Goal: Task Accomplishment & Management: Use online tool/utility

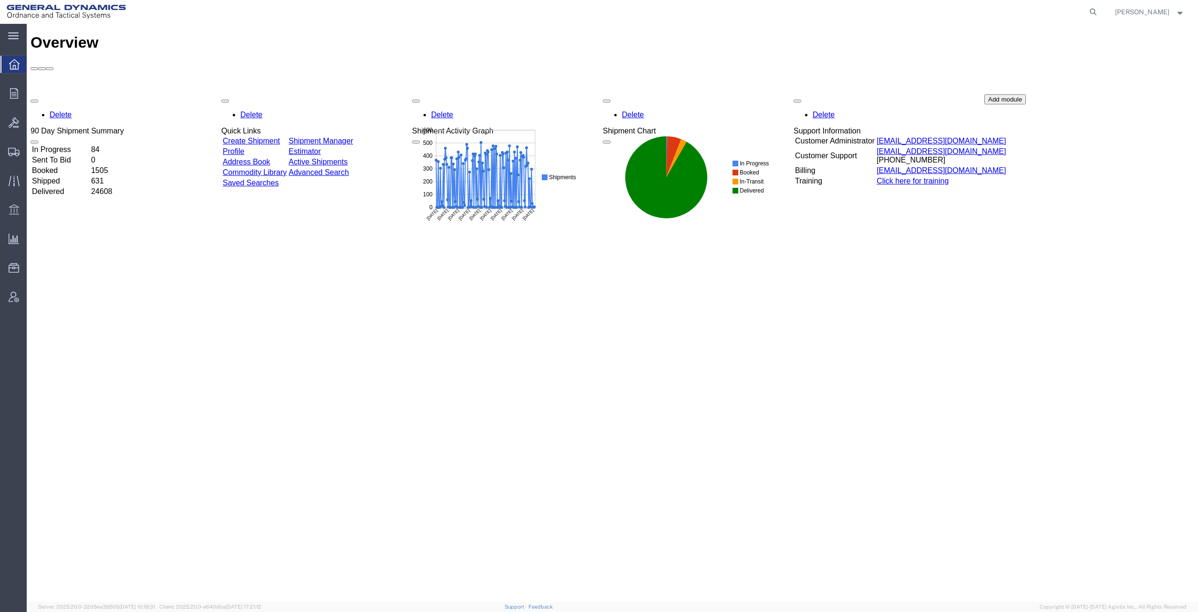
click at [1099, 11] on icon at bounding box center [1092, 11] width 13 height 13
click at [902, 6] on input "search" at bounding box center [941, 11] width 290 height 23
paste input "57069036"
type input "57069036"
click at [1099, 14] on icon at bounding box center [1092, 11] width 13 height 13
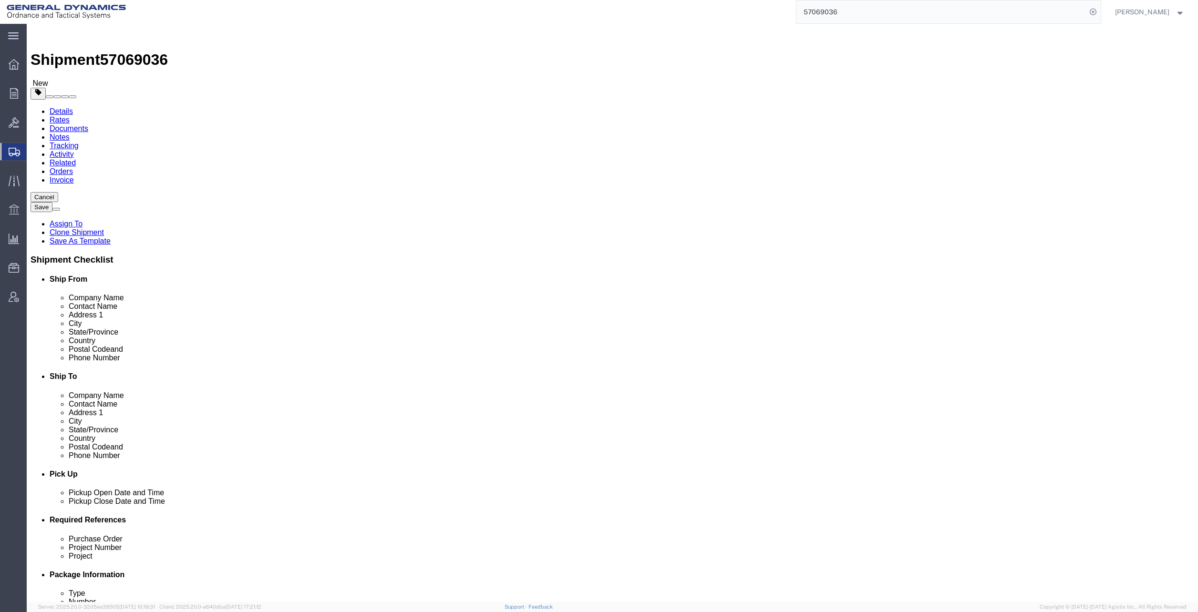
select select
select select "313"
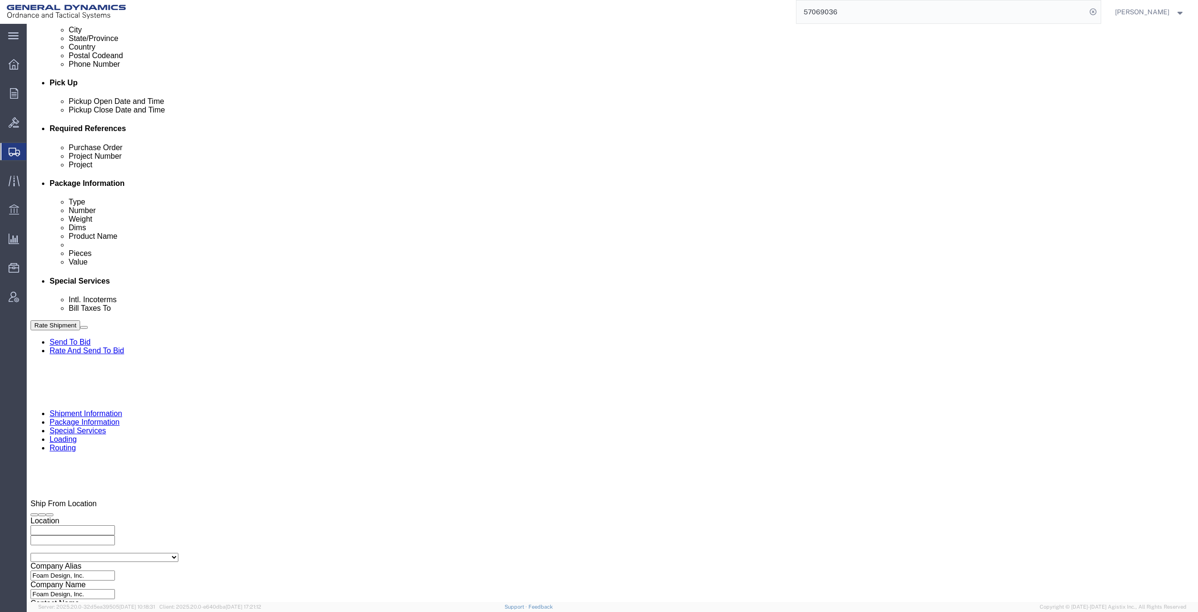
scroll to position [392, 0]
click input "text"
type input "NA"
click input "text"
type input "NA"
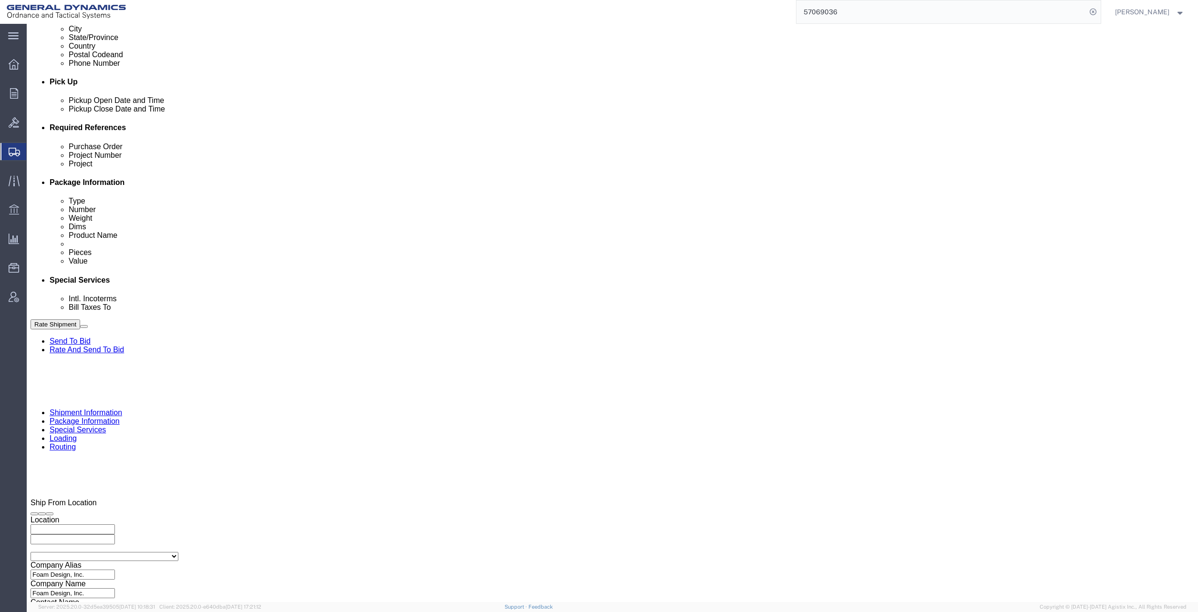
click button "Continue"
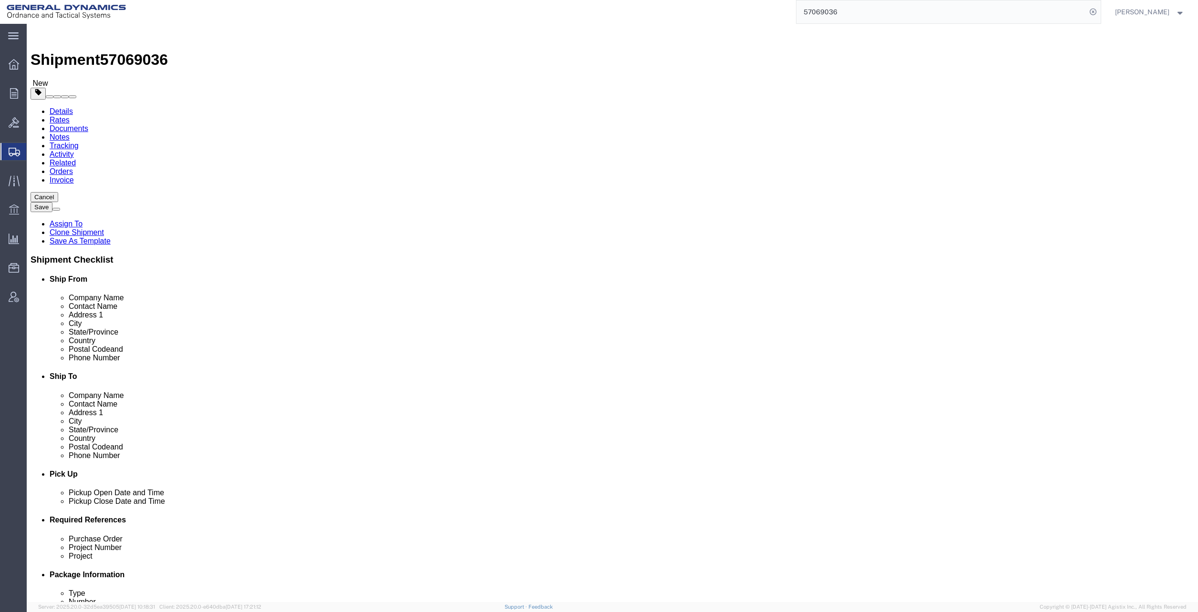
click icon
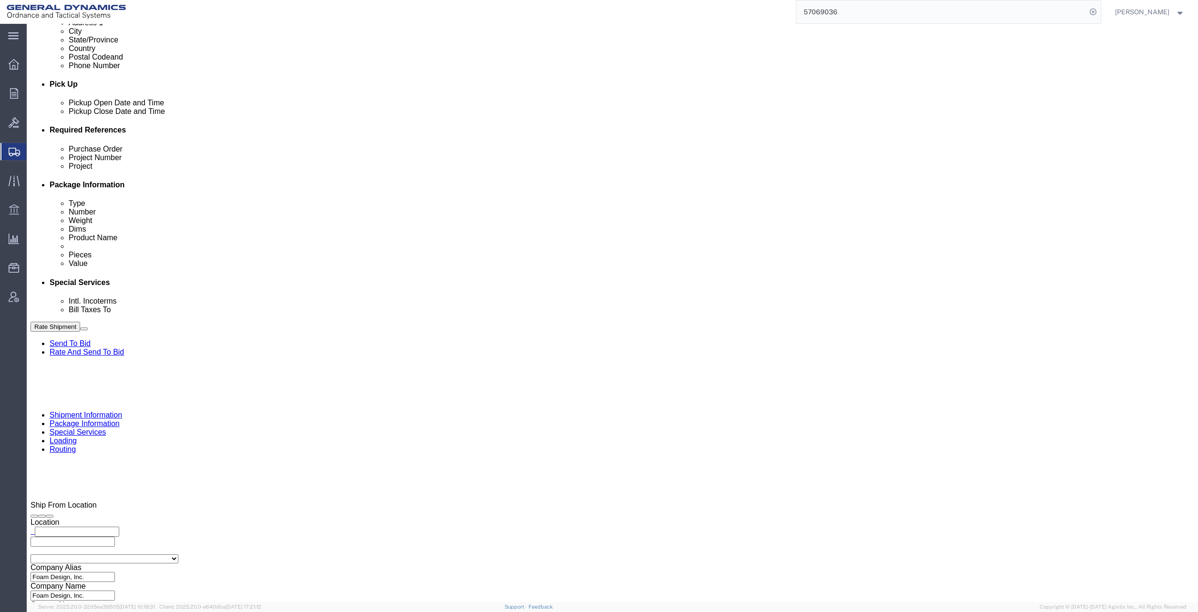
scroll to position [392, 0]
click button "Rate Shipment"
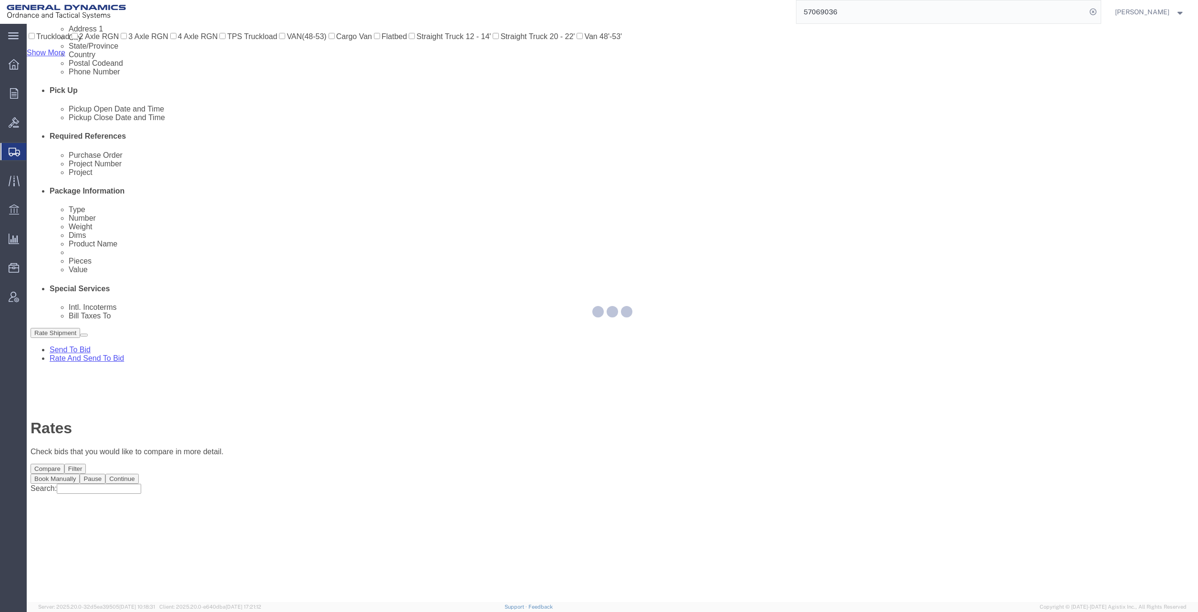
scroll to position [0, 0]
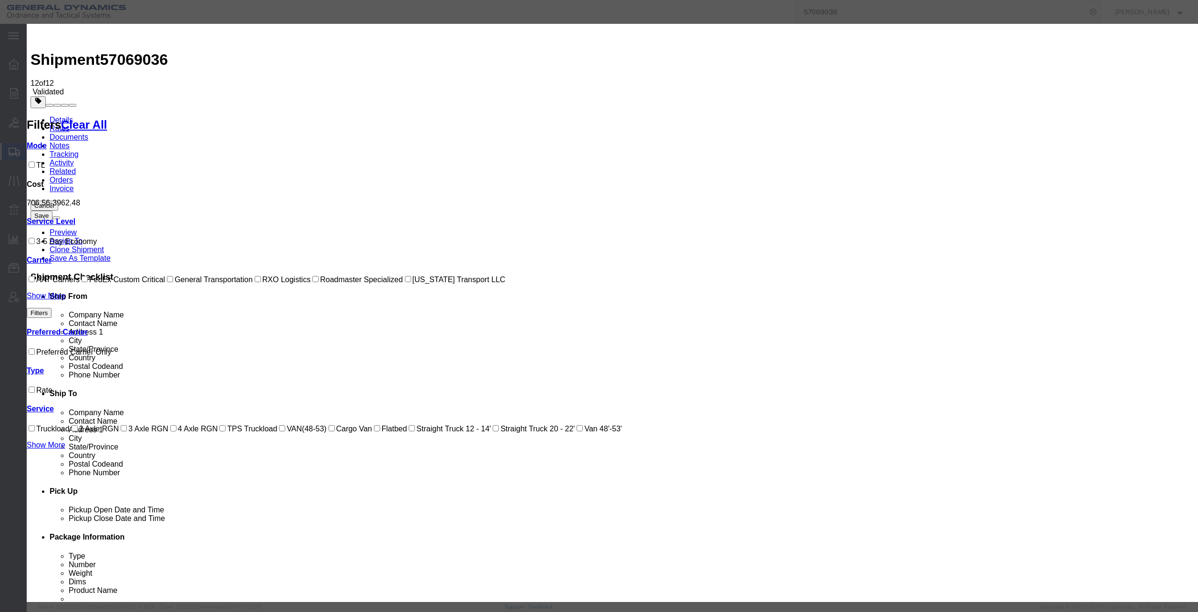
click at [27, 24] on agx-top-navbar "57069036 [PERSON_NAME]" at bounding box center [27, 318] width 0 height 588
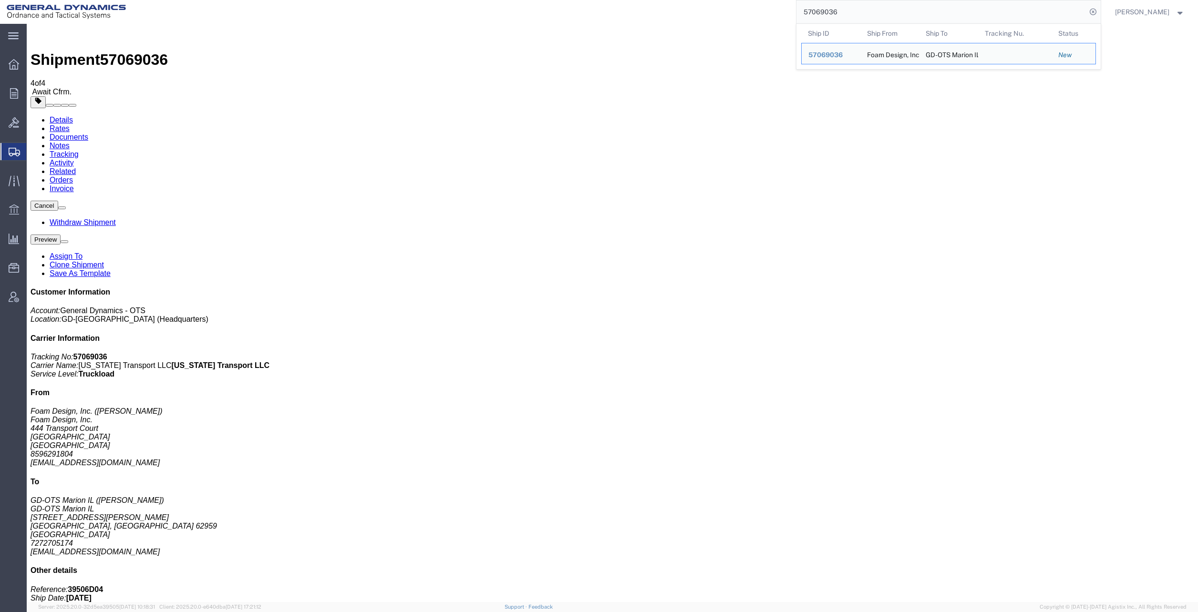
drag, startPoint x: 859, startPoint y: 14, endPoint x: 806, endPoint y: 10, distance: 53.1
click at [806, 10] on input "57069036" at bounding box center [941, 11] width 290 height 23
paste input "6979973"
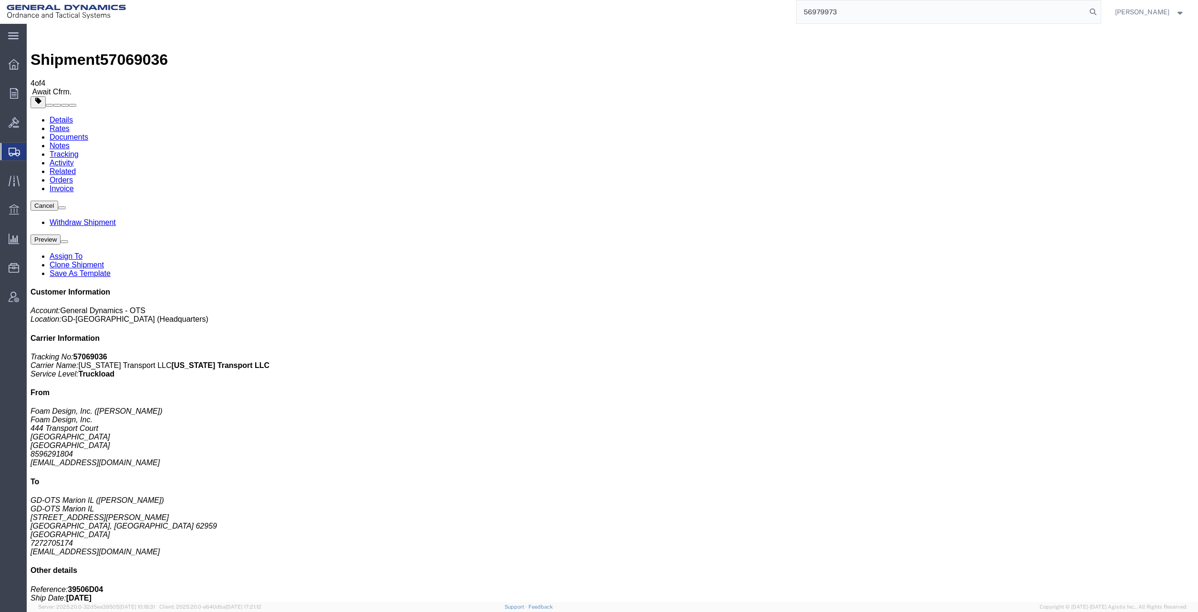
click at [1099, 13] on icon at bounding box center [1092, 11] width 13 height 13
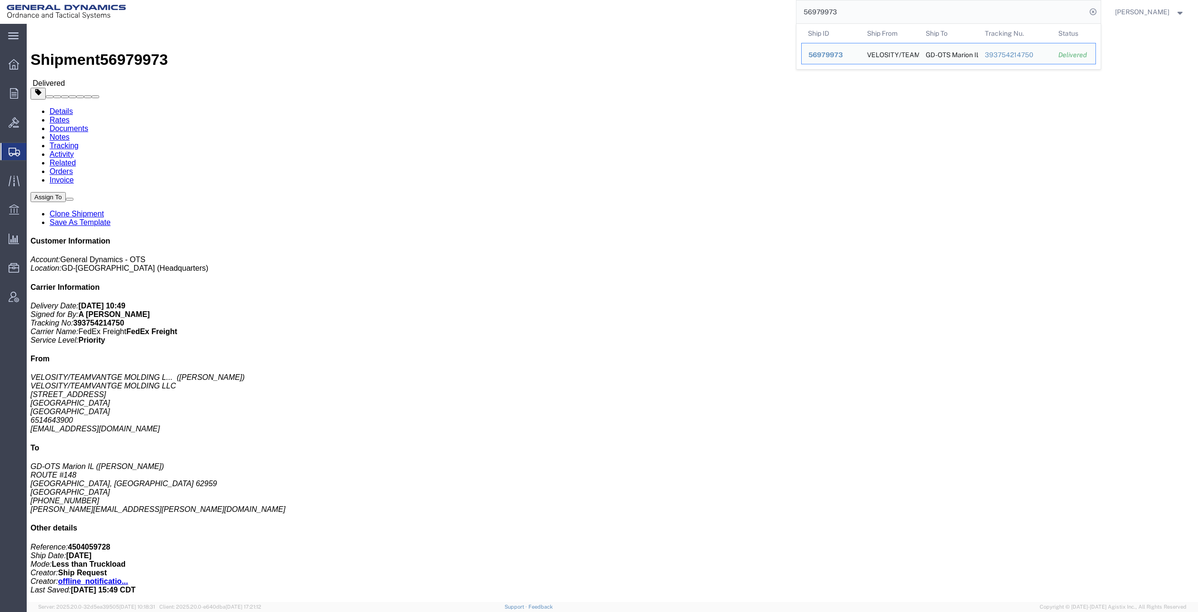
drag, startPoint x: 849, startPoint y: 15, endPoint x: 794, endPoint y: 15, distance: 54.8
click at [794, 15] on div "56979973 Ship ID Ship From Ship To Tracking Nu. Status Ship ID 56979973 Ship Fr…" at bounding box center [617, 12] width 968 height 24
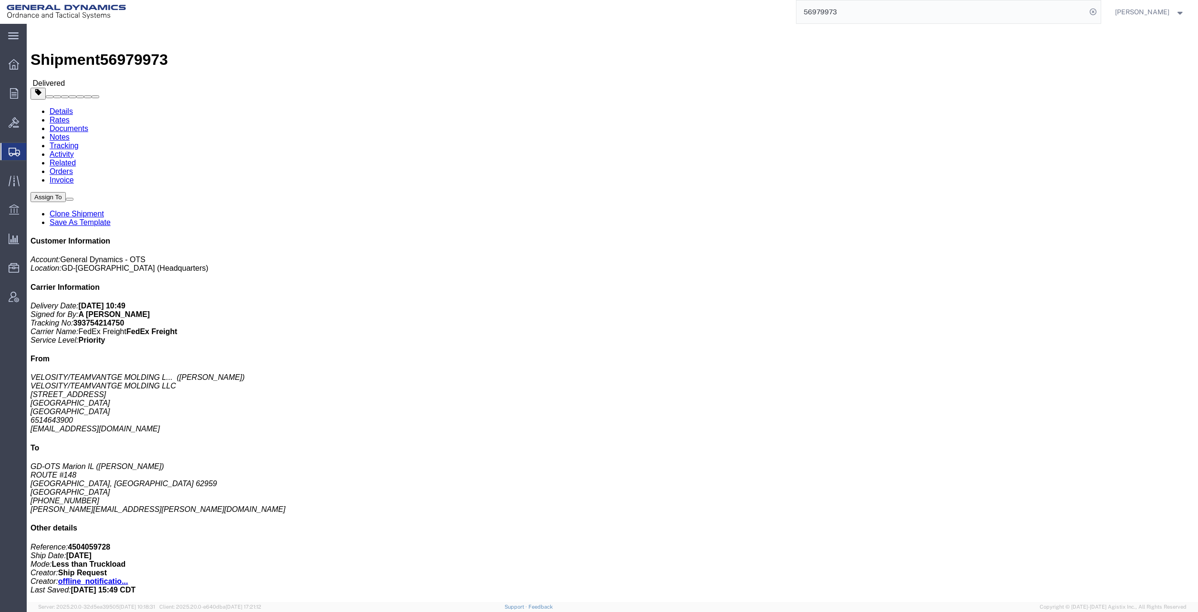
paste input "64378"
click at [1099, 13] on icon at bounding box center [1092, 11] width 13 height 13
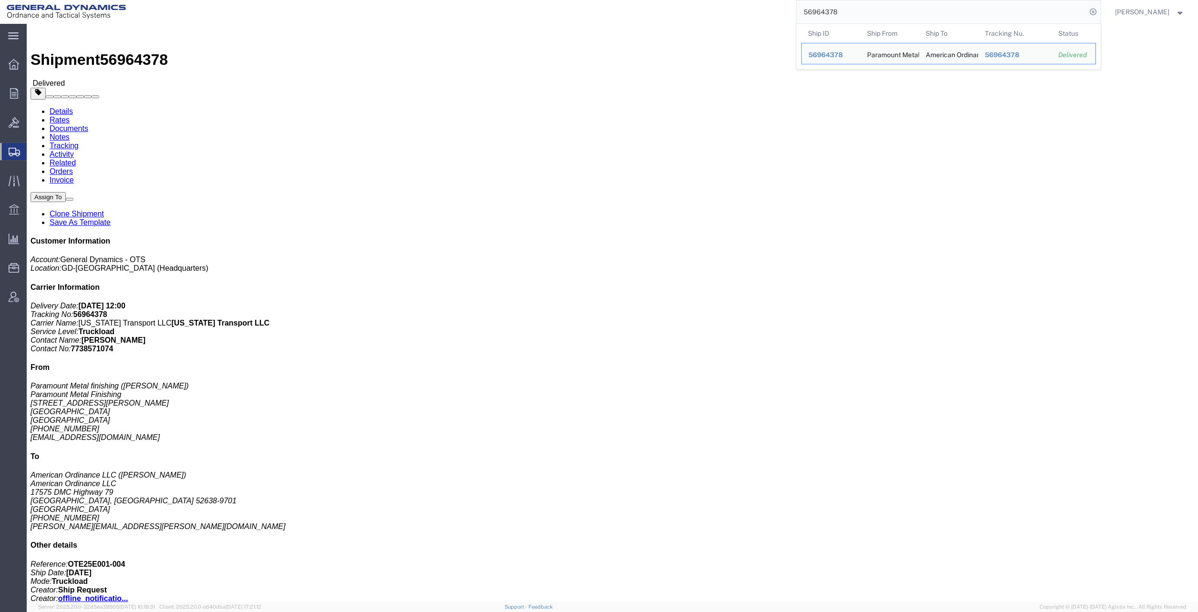
drag, startPoint x: 866, startPoint y: 15, endPoint x: 808, endPoint y: 15, distance: 58.6
click at [808, 15] on input "56964378" at bounding box center [941, 11] width 290 height 23
paste input "7023192"
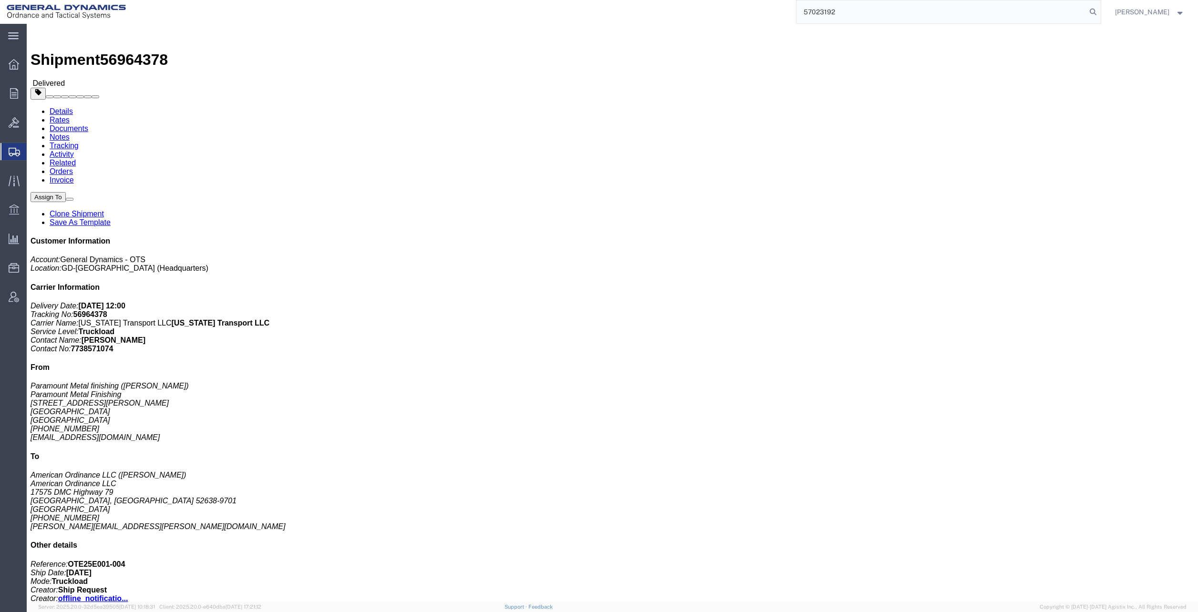
type input "57023192"
click at [1099, 12] on icon at bounding box center [1092, 11] width 13 height 13
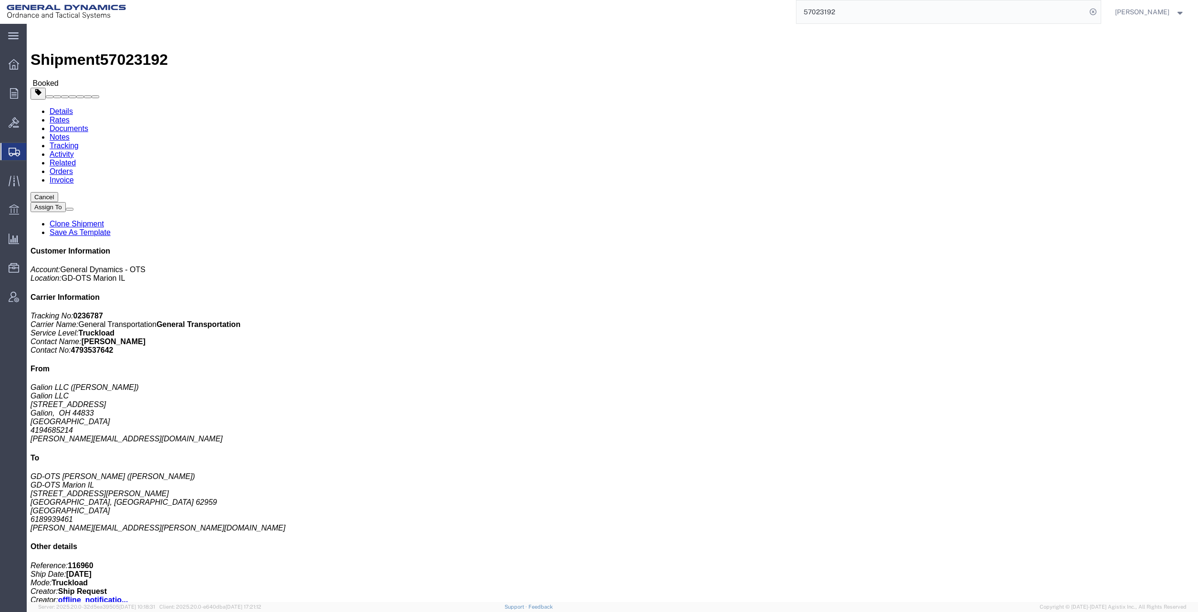
click link "Rates"
